Goal: Task Accomplishment & Management: Use online tool/utility

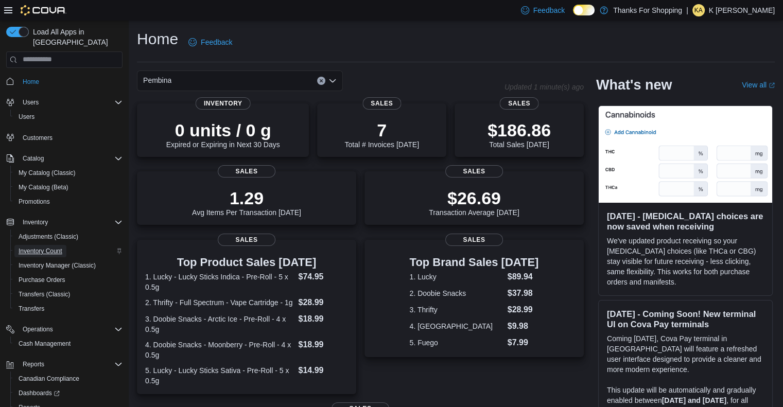
click at [52, 247] on span "Inventory Count" at bounding box center [41, 251] width 44 height 8
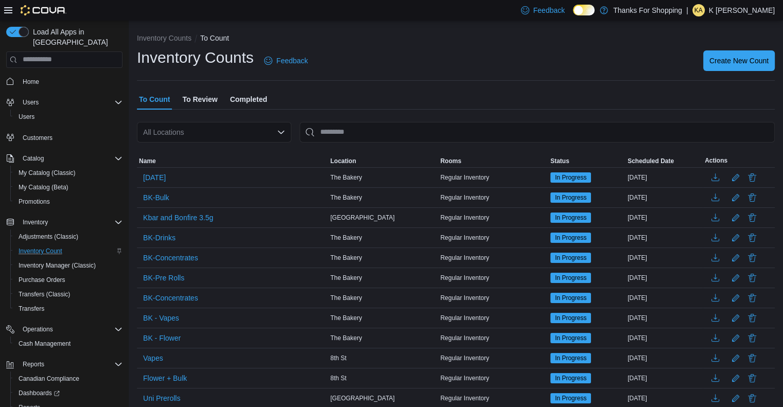
click at [255, 125] on div "All Locations" at bounding box center [214, 132] width 155 height 21
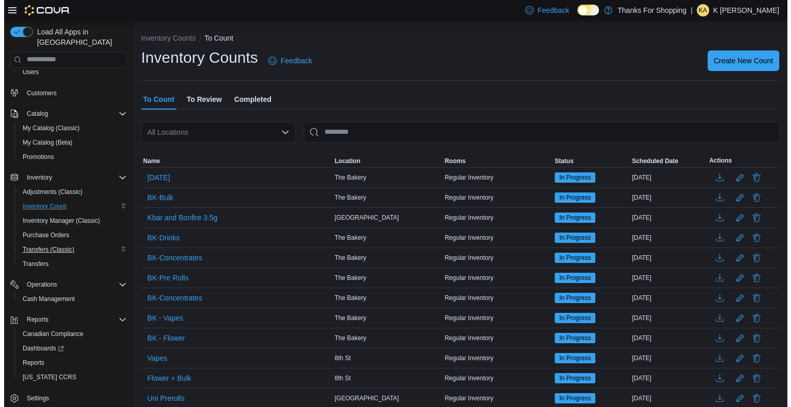
scroll to position [45, 0]
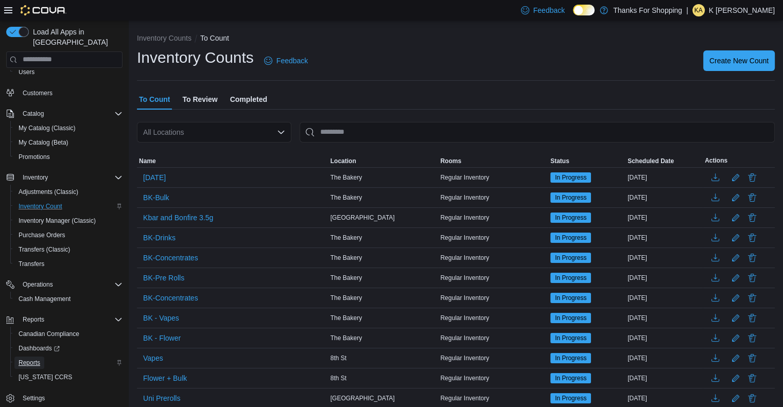
click at [28, 359] on span "Reports" at bounding box center [30, 363] width 22 height 8
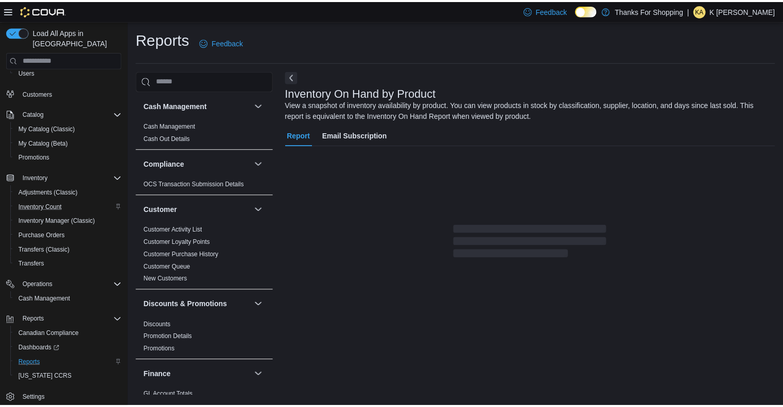
scroll to position [8, 0]
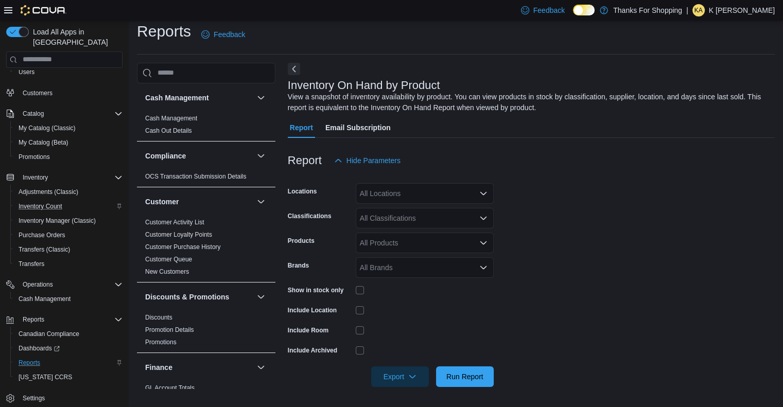
click at [394, 188] on div "All Locations" at bounding box center [425, 193] width 138 height 21
click at [541, 201] on form "Locations All Locations Classifications All Classifications Products All Produc…" at bounding box center [531, 279] width 487 height 216
click at [398, 244] on div "All Products" at bounding box center [425, 243] width 138 height 21
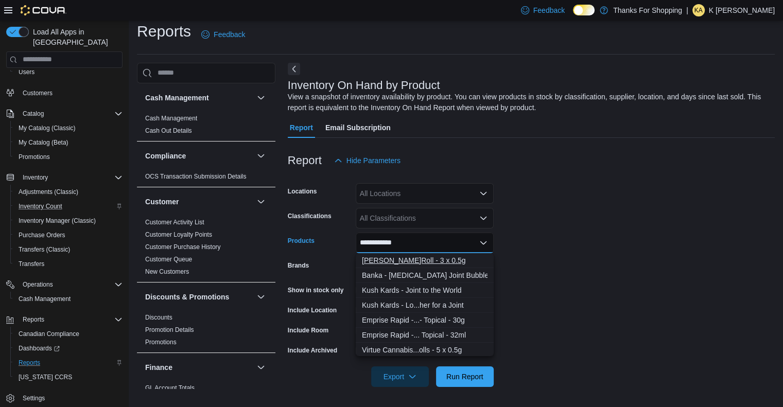
type input "**********"
click at [414, 257] on div "[PERSON_NAME]Roll - 3 x 0.5g" at bounding box center [425, 260] width 126 height 10
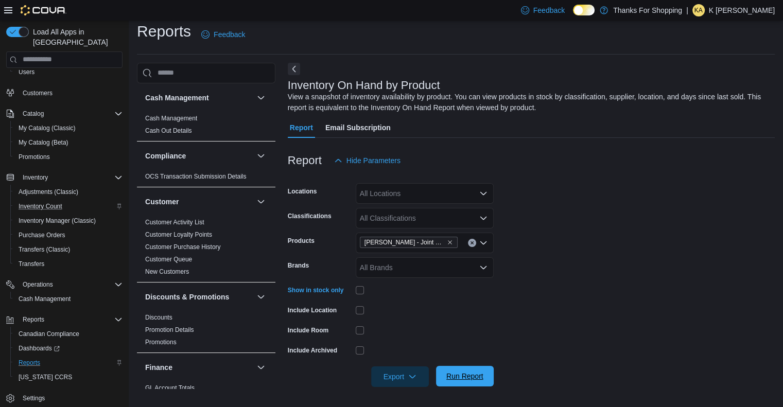
click at [452, 372] on span "Run Report" at bounding box center [465, 376] width 37 height 10
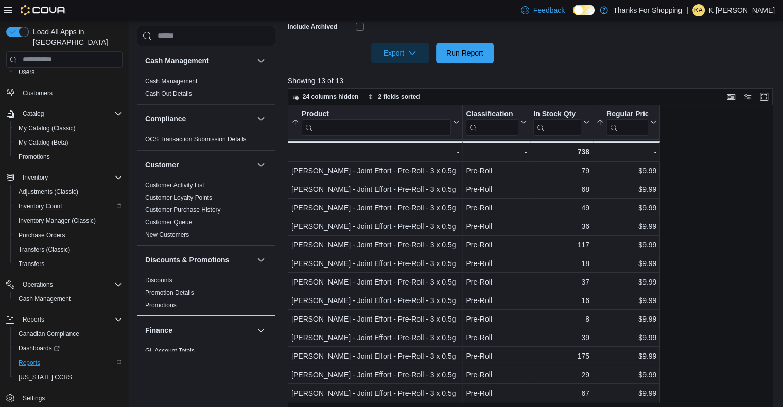
scroll to position [325, 0]
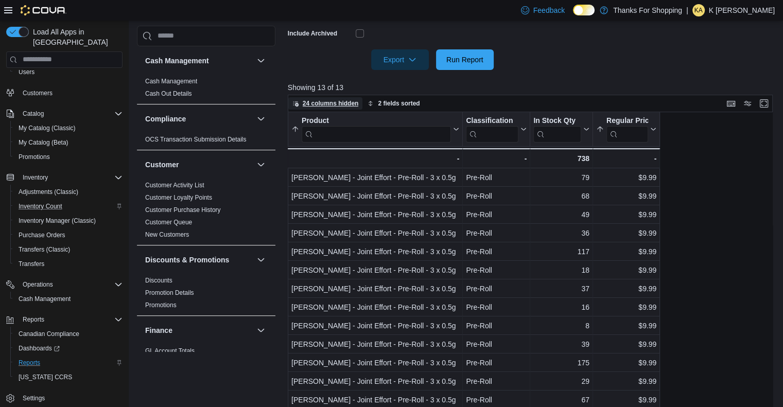
click at [295, 101] on icon "button" at bounding box center [296, 103] width 6 height 6
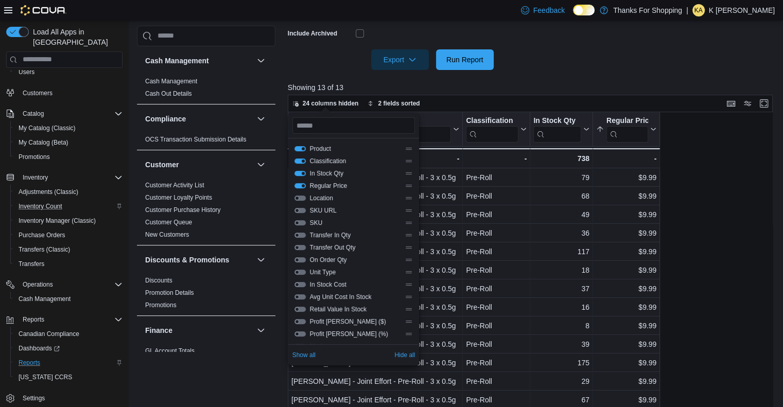
click at [303, 197] on button "Location" at bounding box center [300, 198] width 11 height 5
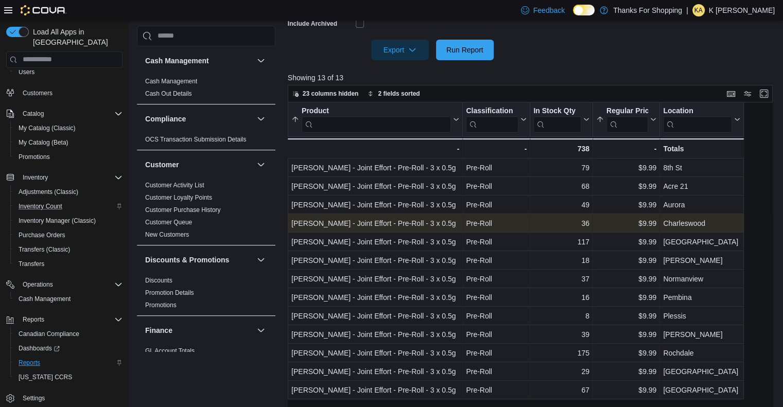
scroll to position [346, 0]
